Goal: Task Accomplishment & Management: Use online tool/utility

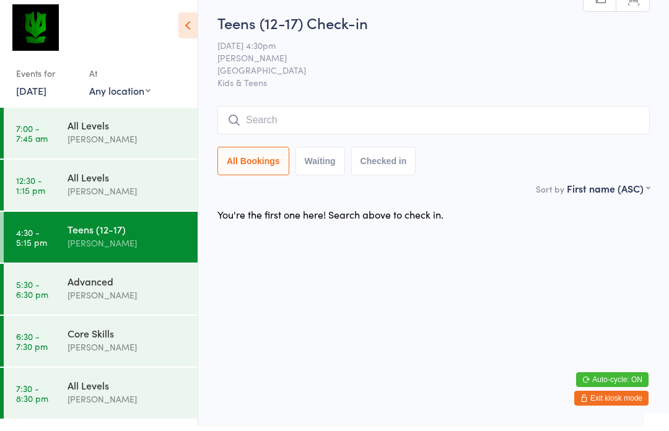
scroll to position [5, 0]
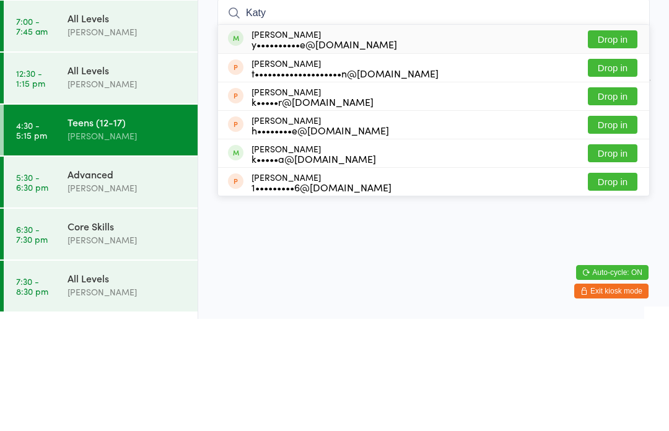
type input "Katy"
click at [622, 142] on button "Drop in" at bounding box center [613, 151] width 50 height 18
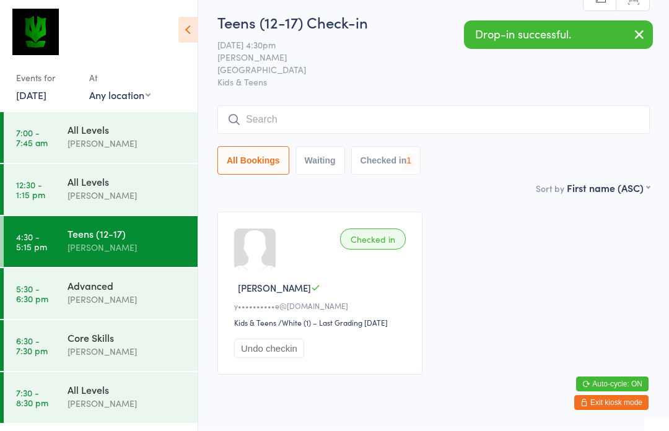
scroll to position [1, 0]
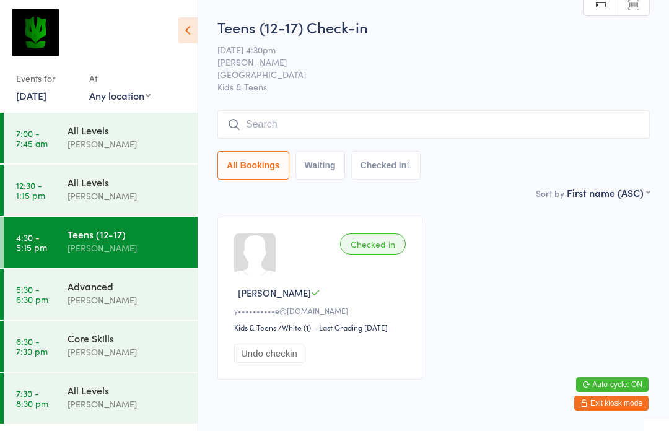
click at [469, 113] on input "search" at bounding box center [433, 124] width 432 height 28
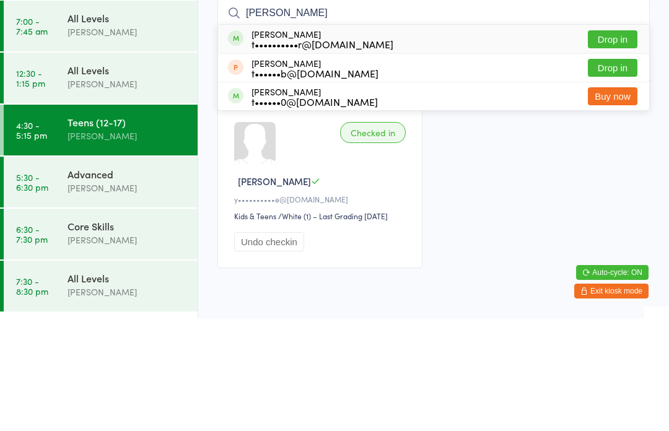
type input "[PERSON_NAME]"
click at [619, 142] on button "Drop in" at bounding box center [613, 151] width 50 height 18
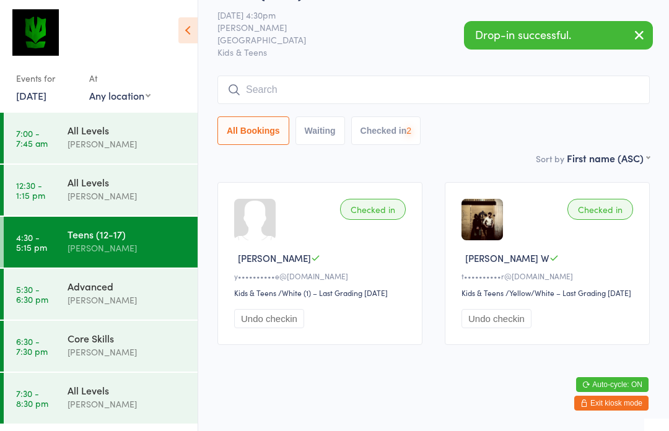
click at [505, 81] on input "search" at bounding box center [433, 90] width 432 height 28
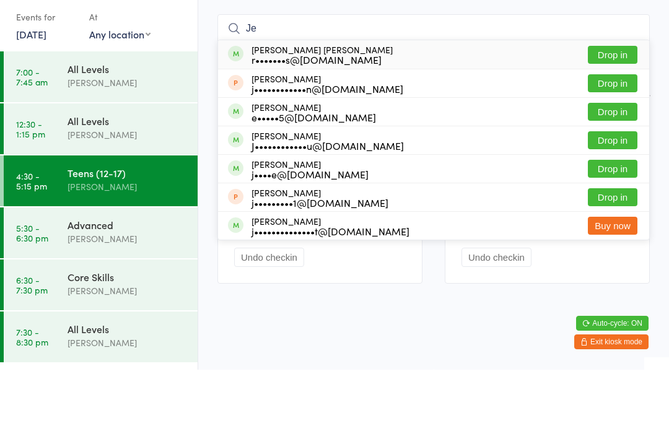
type input "J"
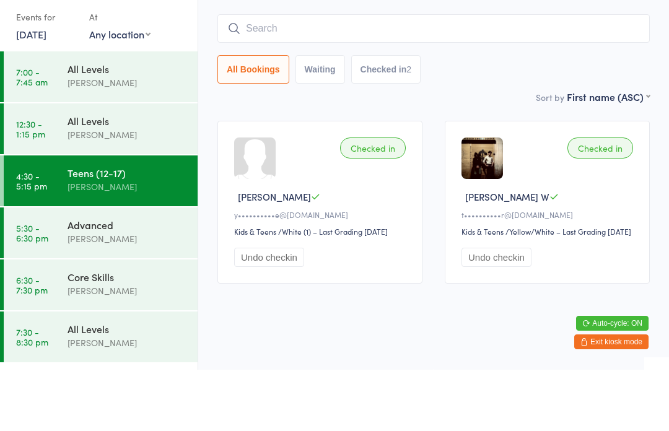
click at [499, 151] on div "Sort by First name (ASC) First name (ASC) First name (DESC) Last name (ASC) Las…" at bounding box center [433, 158] width 432 height 14
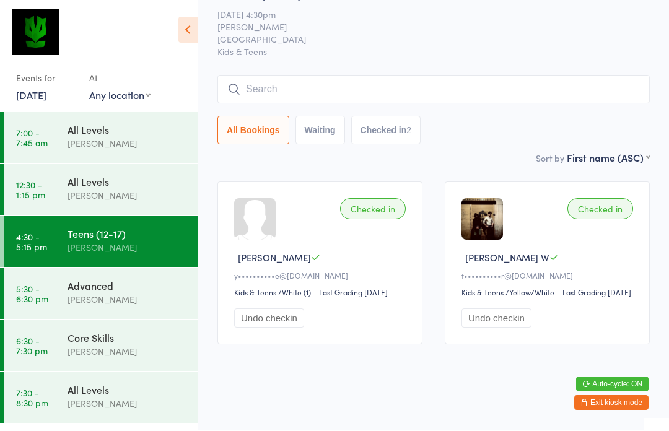
click at [456, 76] on input "search" at bounding box center [433, 90] width 432 height 28
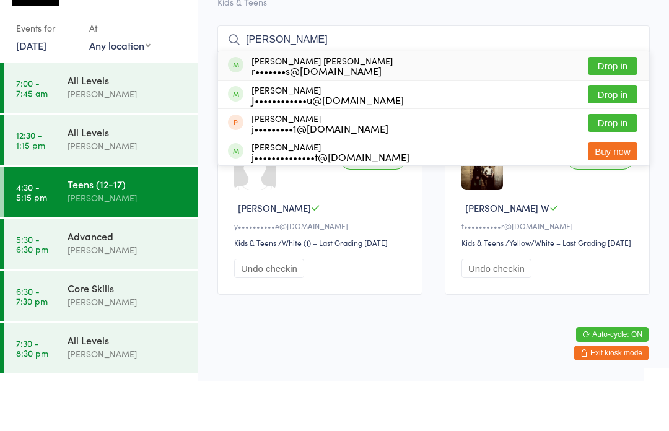
type input "[PERSON_NAME]"
click at [613, 107] on button "Drop in" at bounding box center [613, 116] width 50 height 18
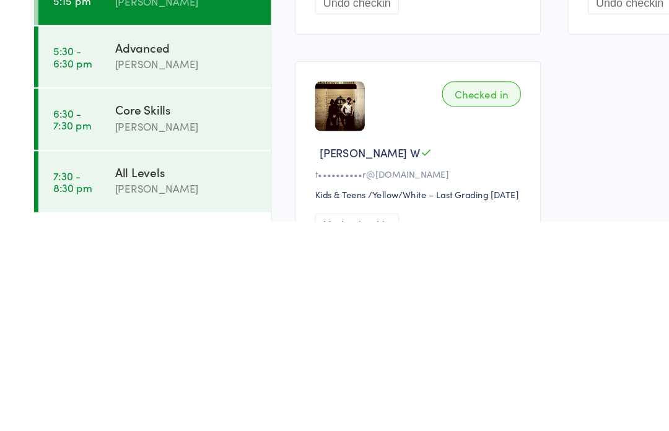
scroll to position [120, 0]
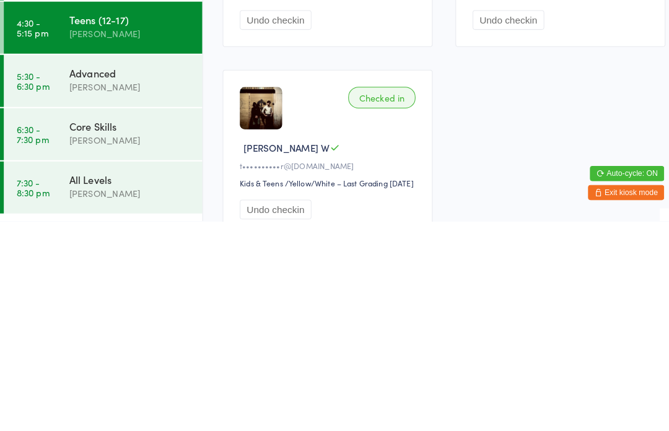
click at [507, 146] on div "Checked in [PERSON_NAME] P r•••••••s@[DOMAIN_NAME] Kids & Teens Kids & Teens / …" at bounding box center [433, 272] width 455 height 370
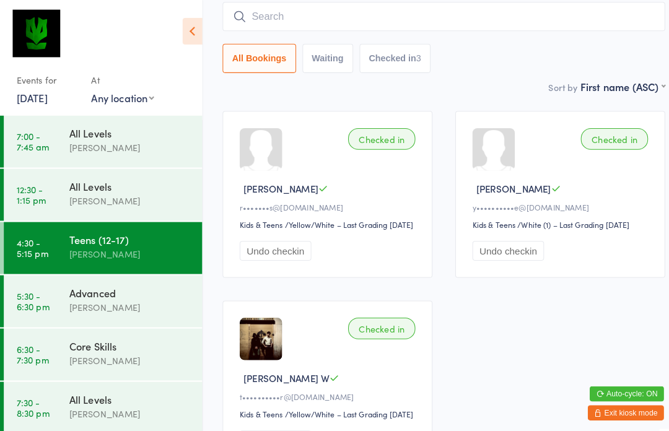
scroll to position [103, 0]
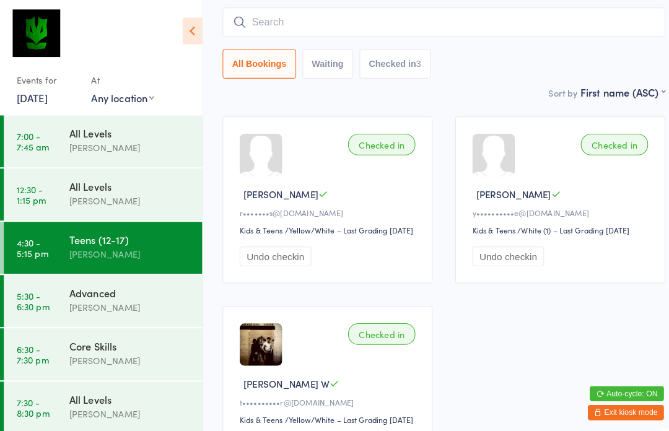
click at [419, 23] on input "search" at bounding box center [433, 21] width 432 height 28
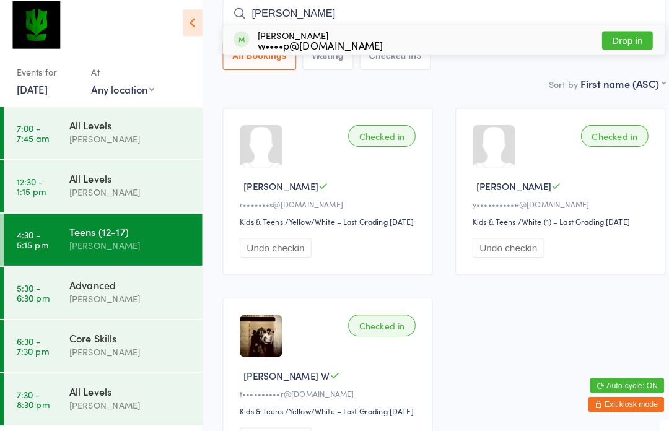
type input "[PERSON_NAME]"
click at [616, 50] on button "Drop in" at bounding box center [613, 48] width 50 height 18
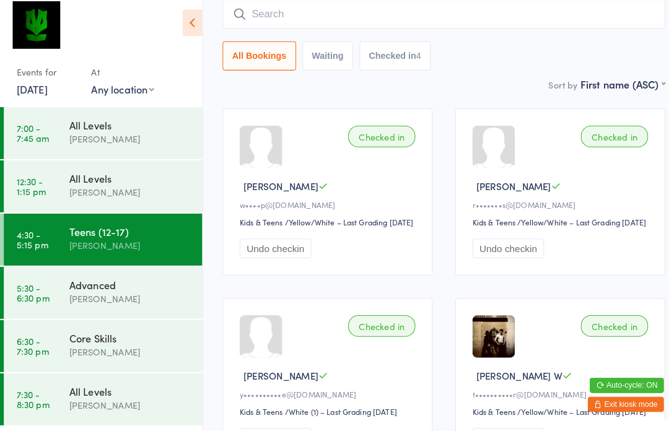
click at [438, 27] on input "search" at bounding box center [433, 21] width 432 height 28
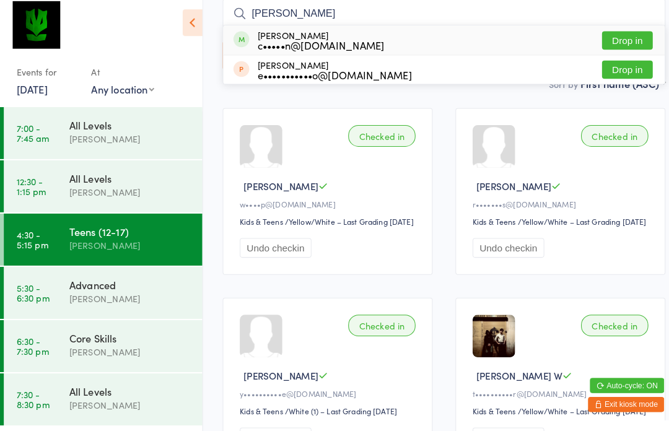
type input "[PERSON_NAME]"
click at [609, 40] on button "Drop in" at bounding box center [613, 48] width 50 height 18
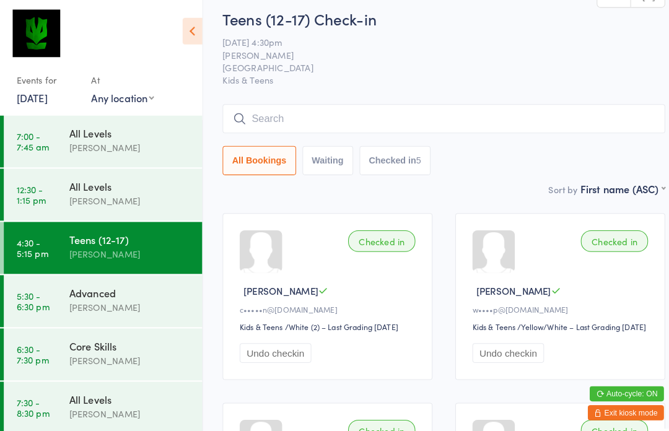
scroll to position [0, 0]
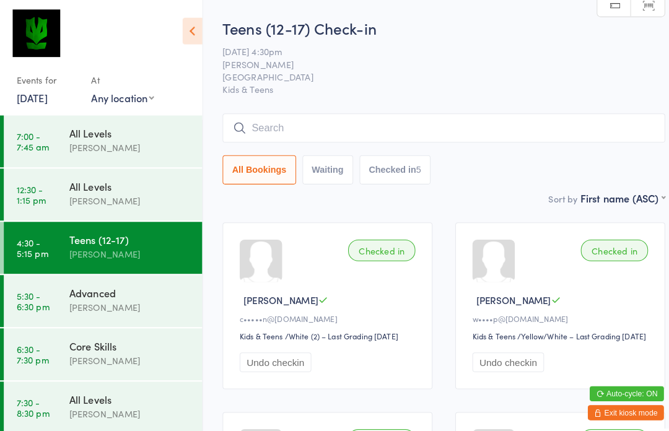
click at [321, 114] on input "search" at bounding box center [433, 125] width 432 height 28
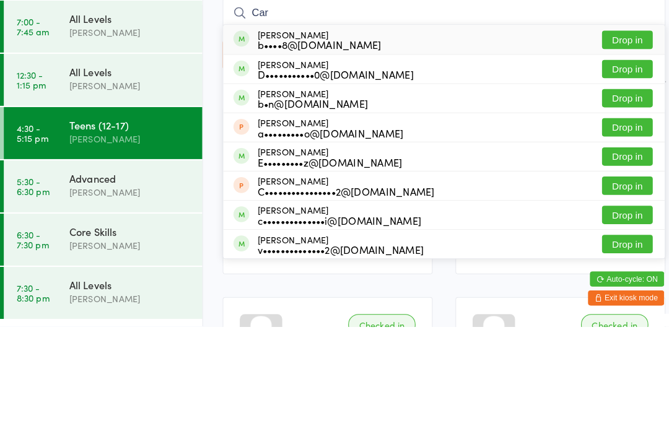
type input "Car"
click at [609, 256] on button "Drop in" at bounding box center [613, 265] width 50 height 18
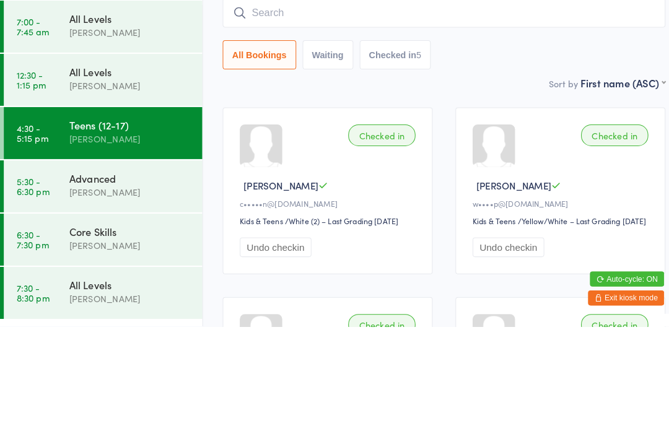
scroll to position [102, 0]
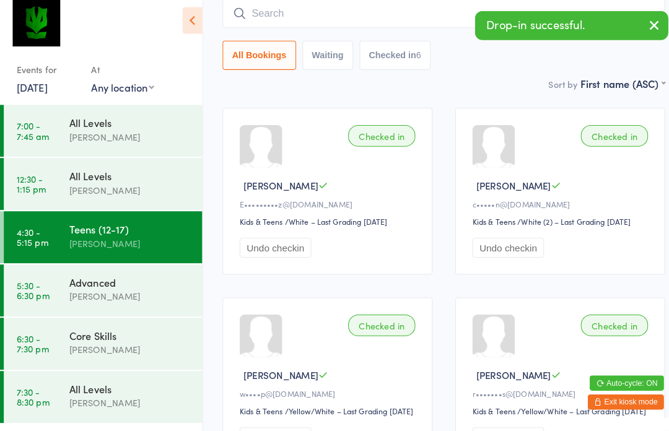
click at [287, 13] on input "search" at bounding box center [433, 23] width 432 height 28
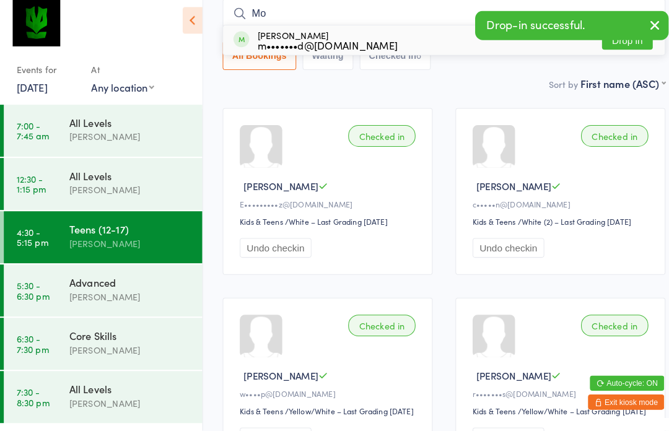
type input "Mo"
click at [381, 50] on div "m•••••••d@[DOMAIN_NAME]" at bounding box center [319, 55] width 137 height 10
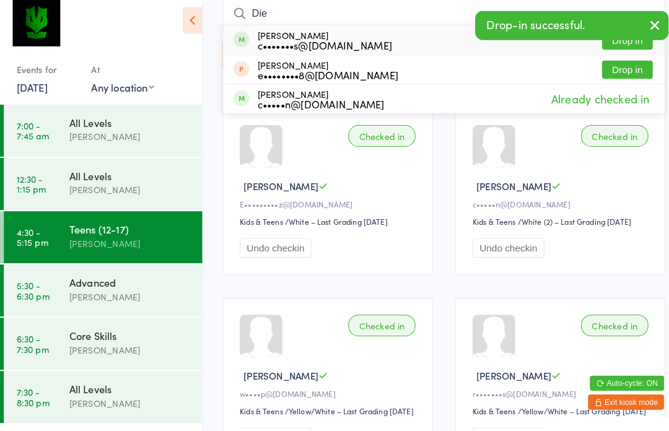
type input "Die"
click at [328, 50] on div "c•••••••s@[DOMAIN_NAME]" at bounding box center [316, 55] width 131 height 10
